Goal: Find specific page/section: Find specific page/section

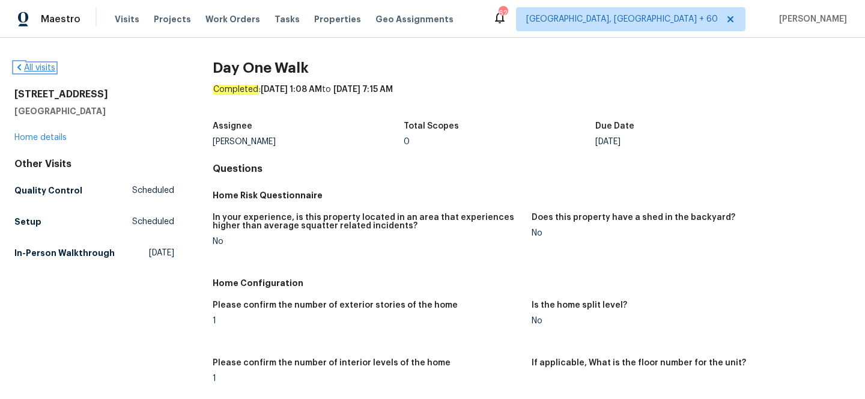
click at [47, 64] on link "All visits" at bounding box center [34, 68] width 41 height 8
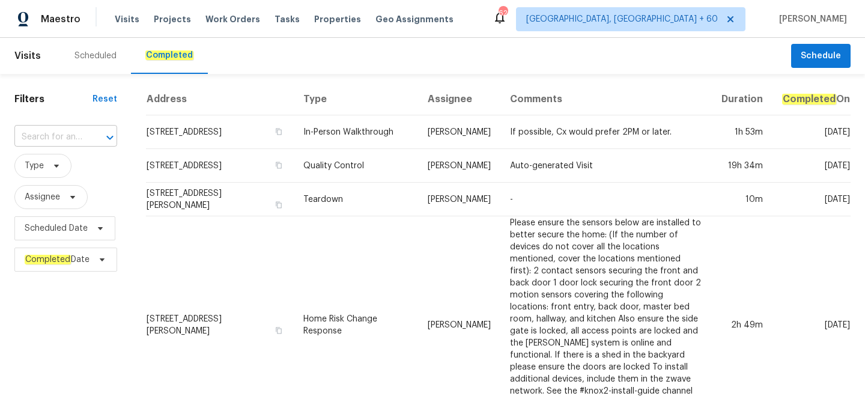
click at [56, 134] on input "text" at bounding box center [48, 137] width 69 height 19
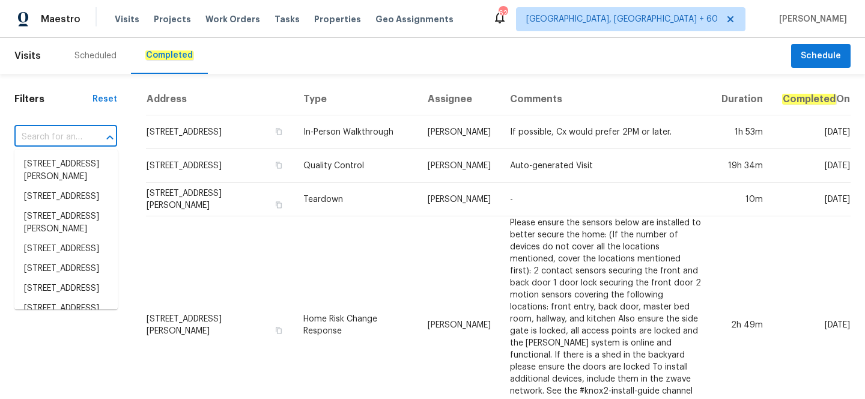
paste input "[STREET_ADDRESS]"
type input "[STREET_ADDRESS]"
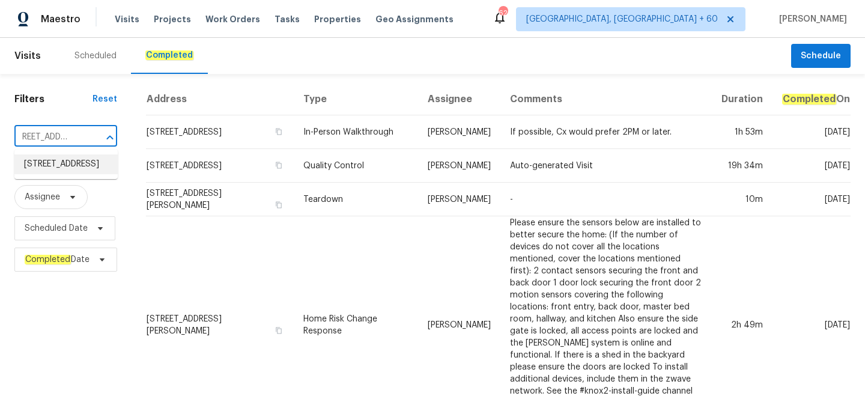
click at [69, 174] on li "[STREET_ADDRESS]" at bounding box center [65, 164] width 103 height 20
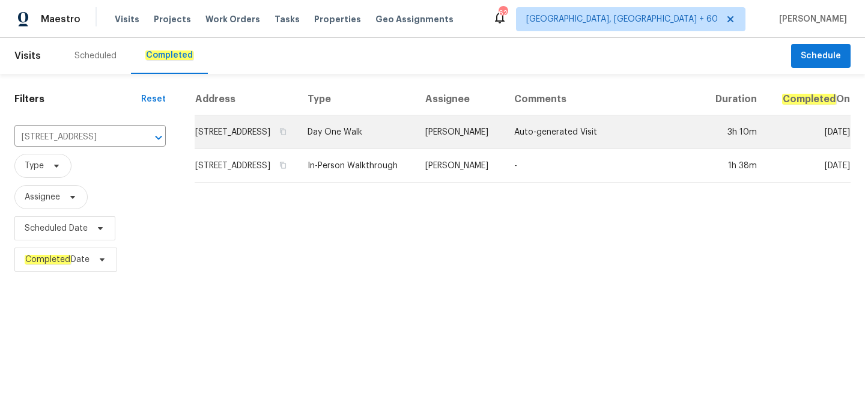
click at [391, 149] on td "Day One Walk" at bounding box center [357, 132] width 118 height 34
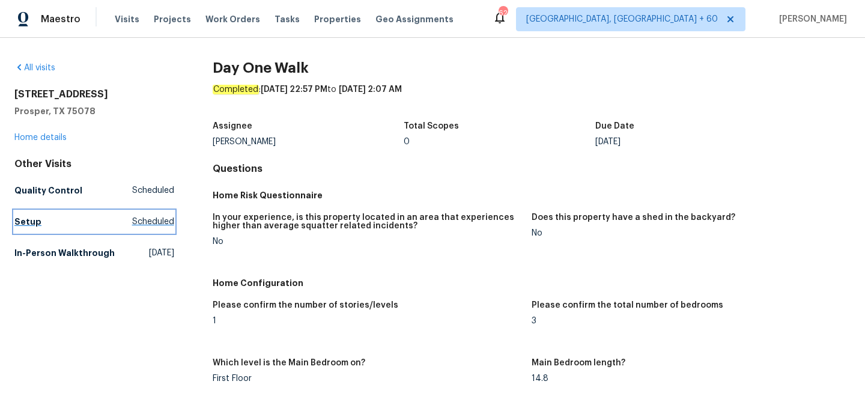
click at [32, 223] on h5 "Setup" at bounding box center [27, 222] width 27 height 12
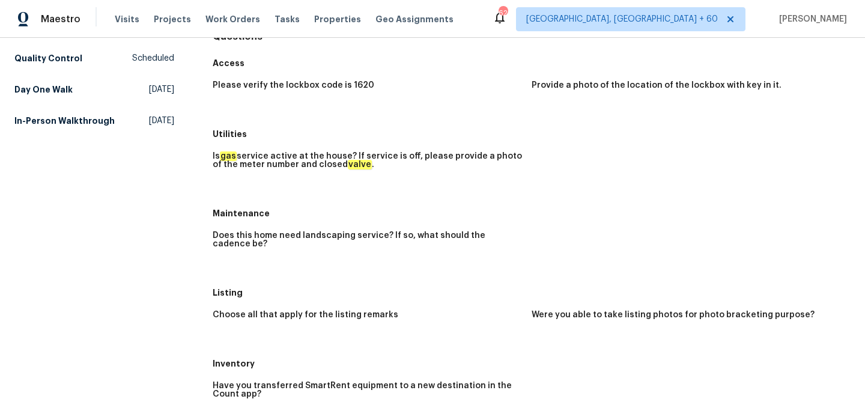
scroll to position [50, 0]
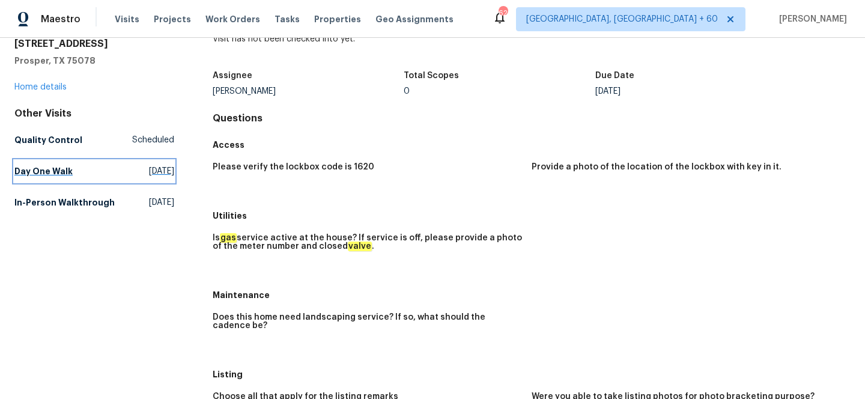
click at [52, 167] on h5 "Day One Walk" at bounding box center [43, 171] width 58 height 12
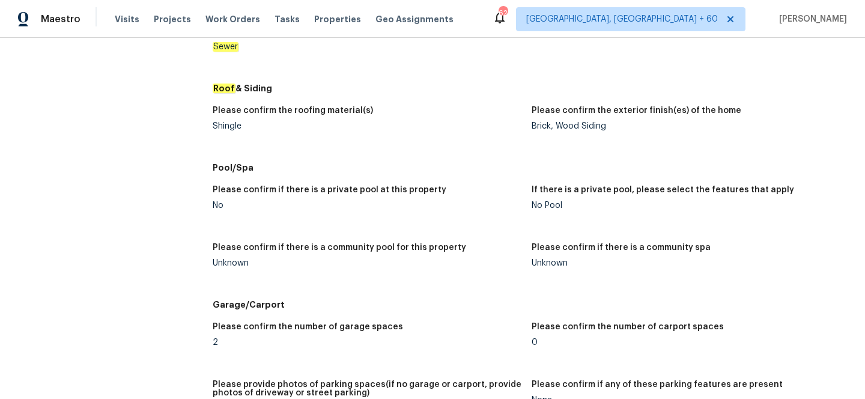
scroll to position [1275, 0]
